Goal: Transaction & Acquisition: Purchase product/service

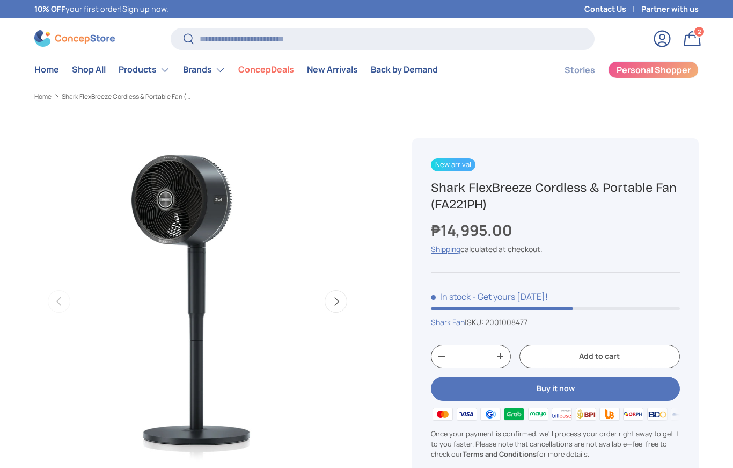
click at [570, 396] on button "Buy it now" at bounding box center [555, 388] width 249 height 24
click at [151, 74] on summary "Products" at bounding box center [144, 69] width 64 height 21
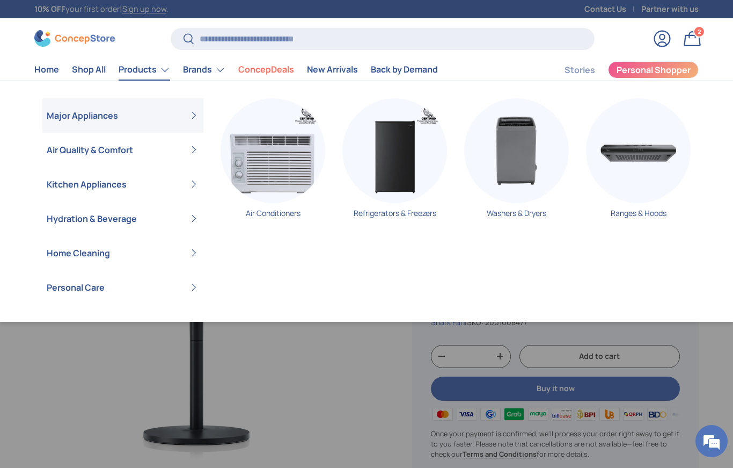
click at [180, 187] on summary "Kitchen Appliances" at bounding box center [122, 184] width 161 height 34
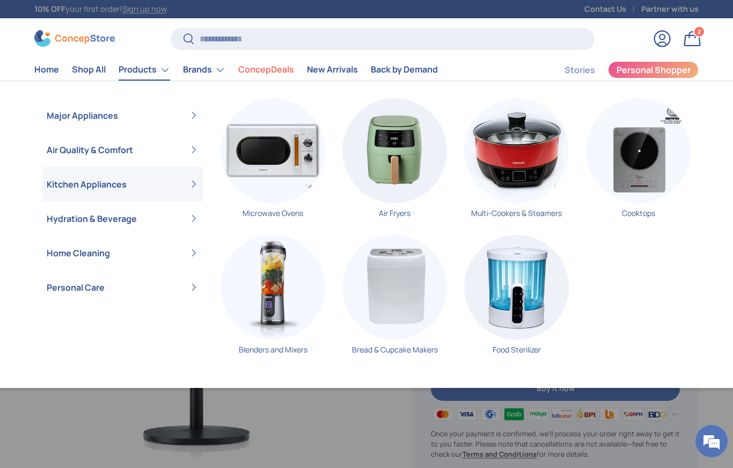
click at [269, 293] on img "Primary" at bounding box center [273, 287] width 105 height 105
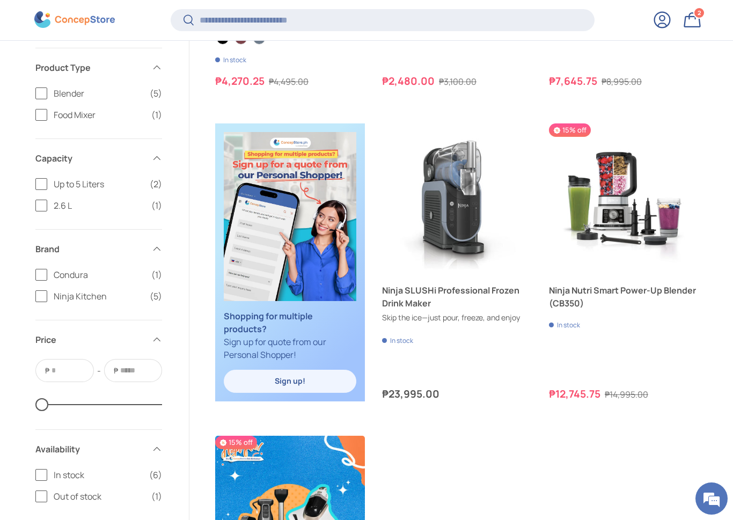
scroll to position [466, 0]
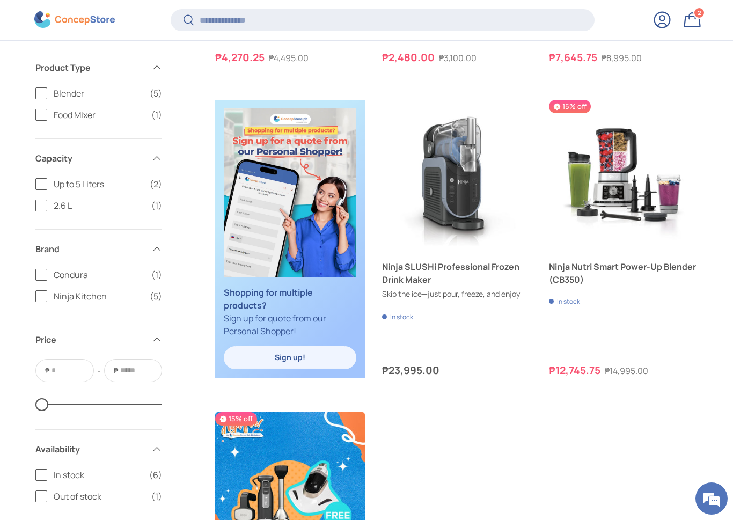
click at [486, 286] on link "Ninja SLUSHi Professional Frozen Drink Maker" at bounding box center [457, 273] width 150 height 26
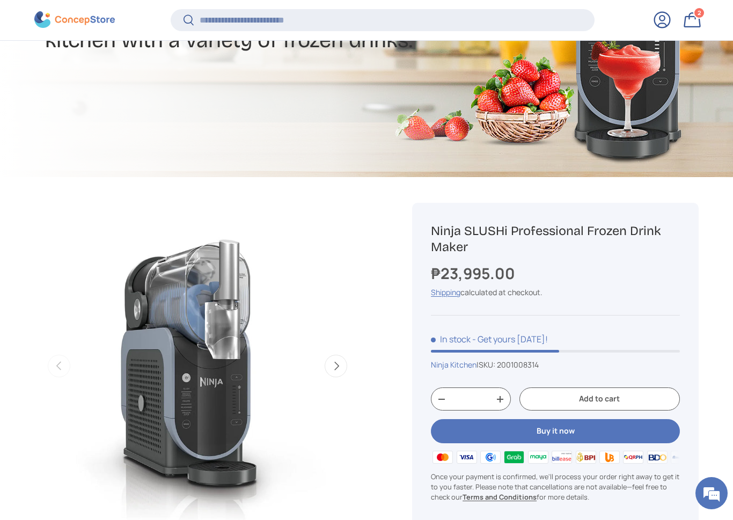
scroll to position [264, 0]
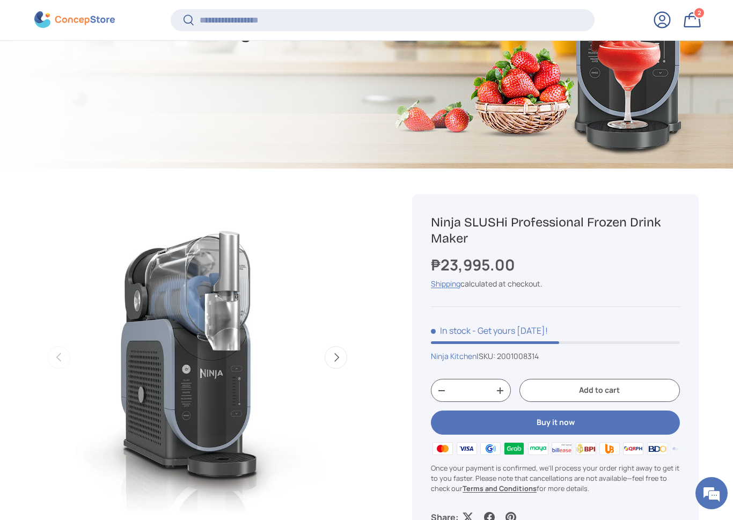
click at [545, 425] on button "Buy it now" at bounding box center [555, 423] width 249 height 24
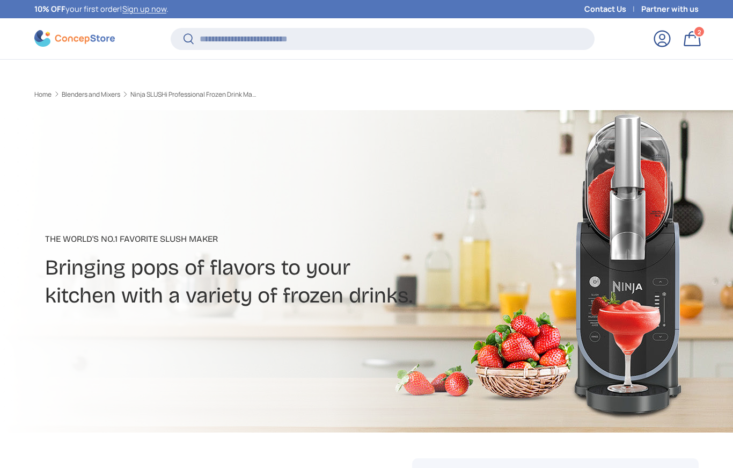
scroll to position [264, 0]
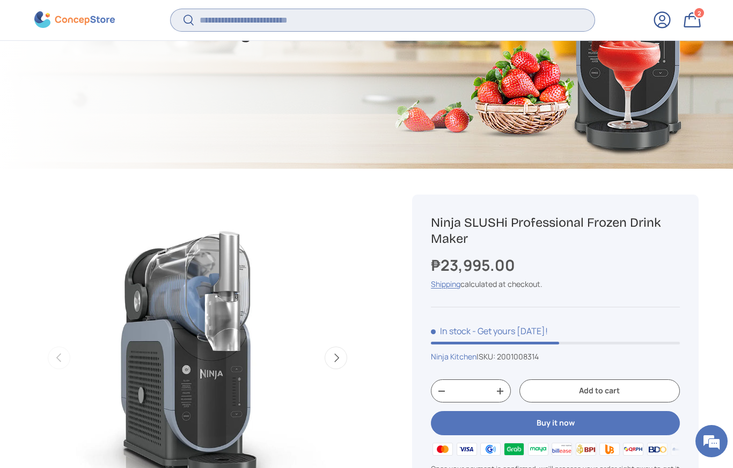
click at [332, 31] on input "Search" at bounding box center [383, 20] width 424 height 22
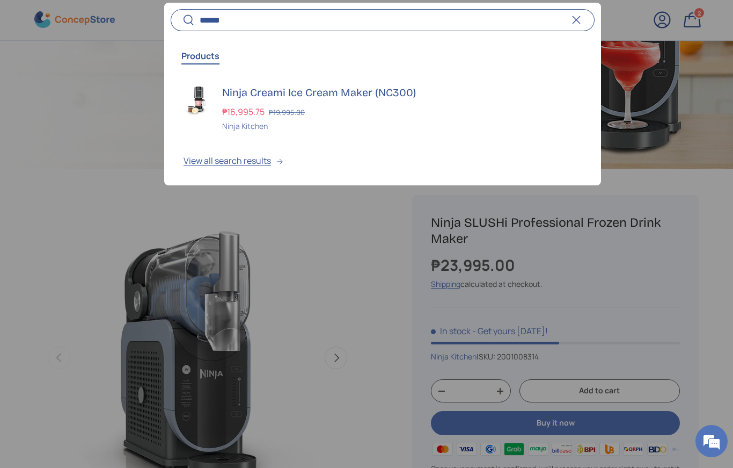
type input "******"
click at [342, 93] on h3 "Ninja Creami Ice Cream Maker (NC300)" at bounding box center [402, 92] width 360 height 15
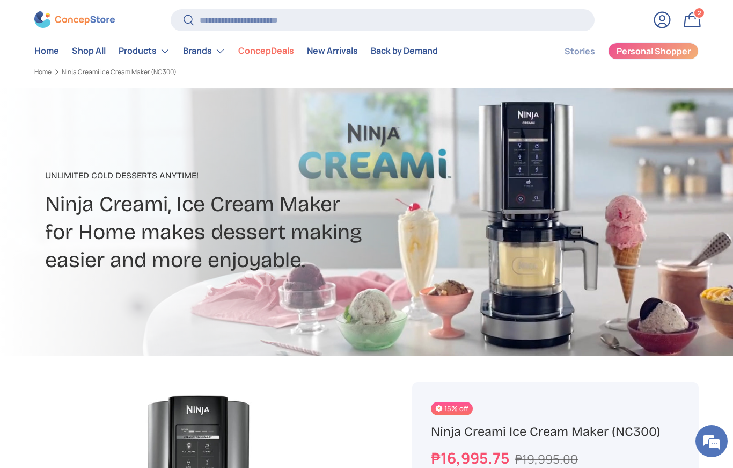
scroll to position [24, 0]
